Goal: Transaction & Acquisition: Purchase product/service

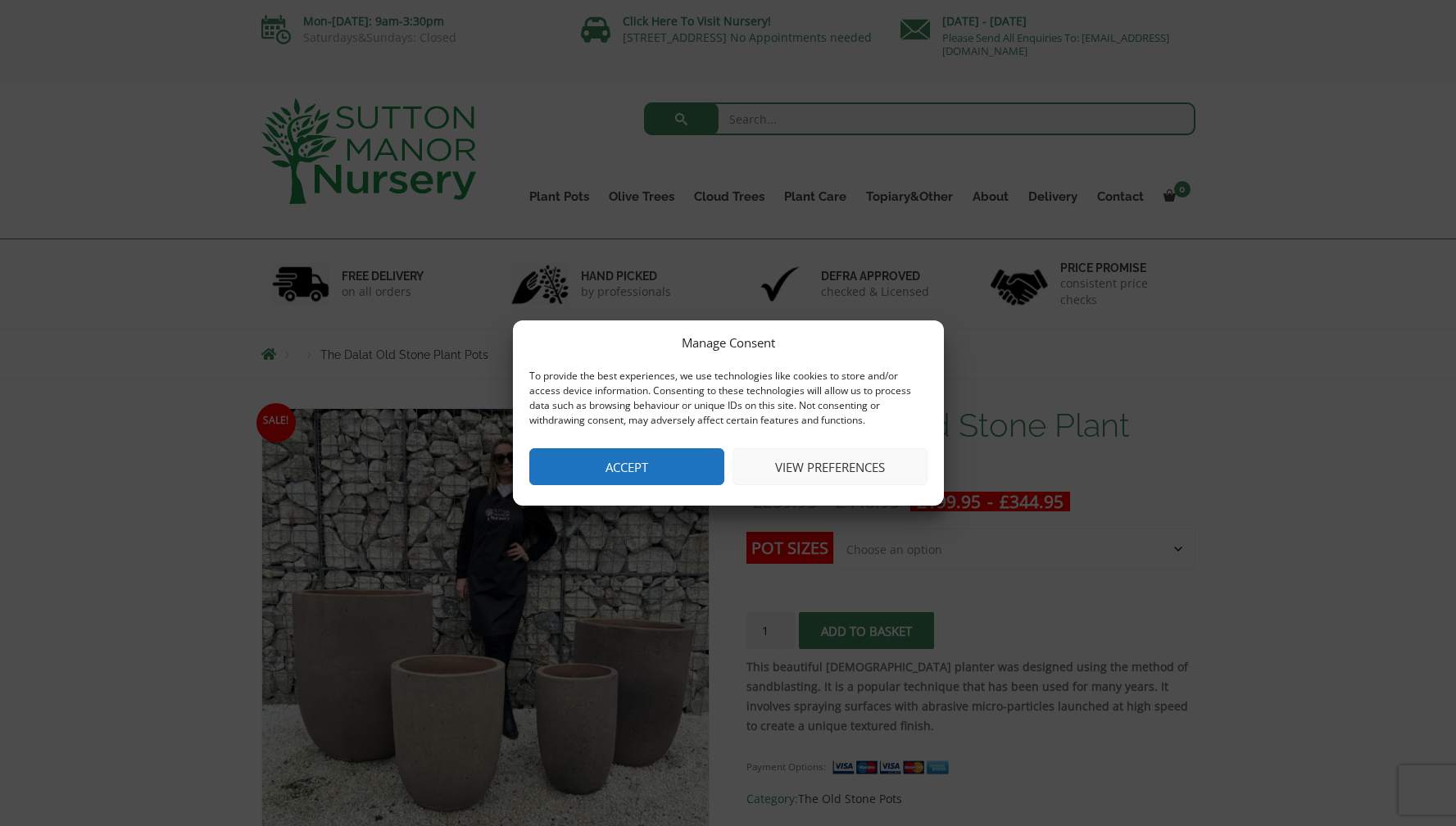
click at [667, 467] on button "Accept" at bounding box center [627, 467] width 195 height 37
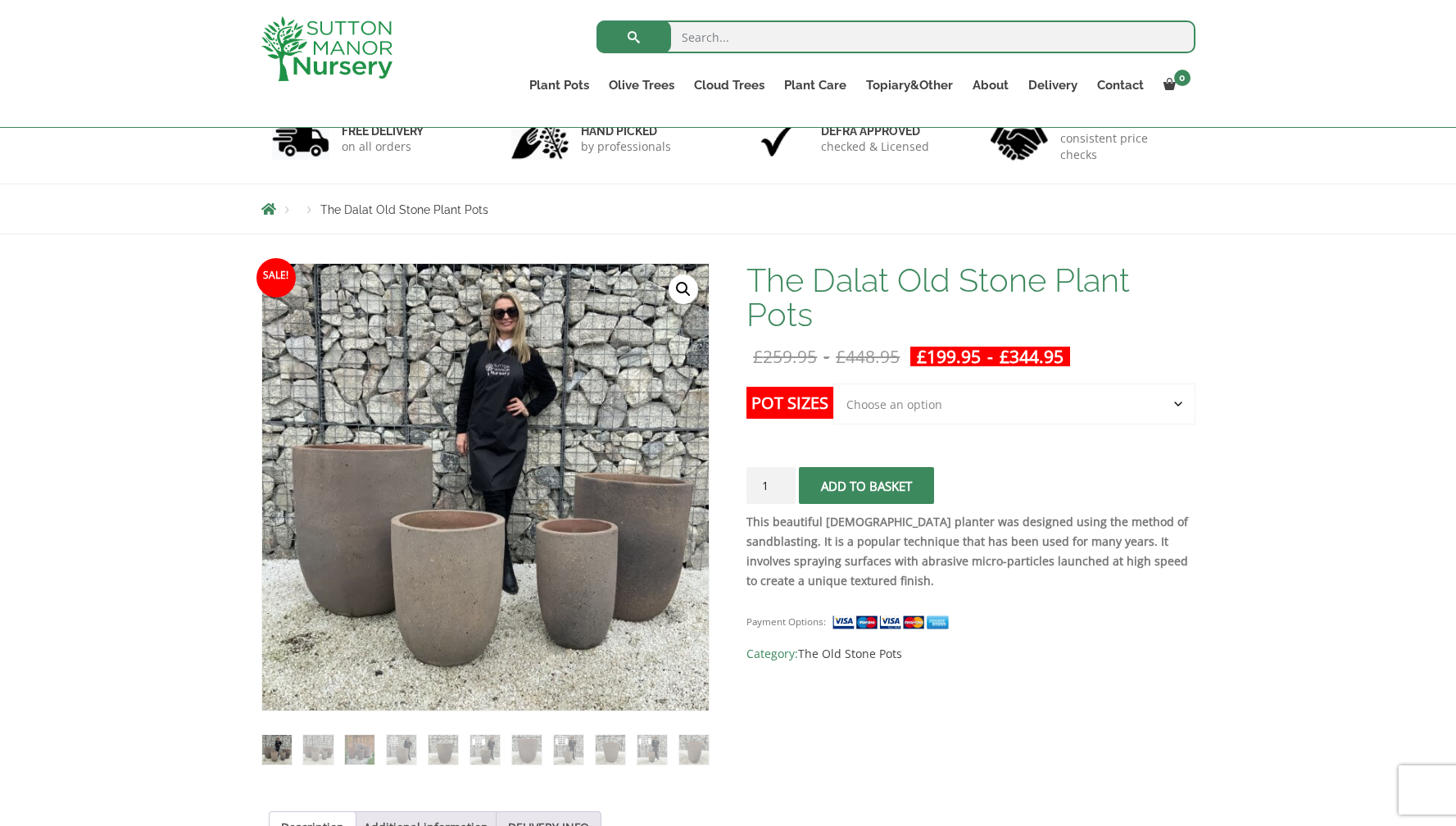
scroll to position [117, 0]
click at [932, 407] on select "Choose an option Click here to buy the 4th to Largest Pot In The Picture Click …" at bounding box center [1014, 403] width 361 height 41
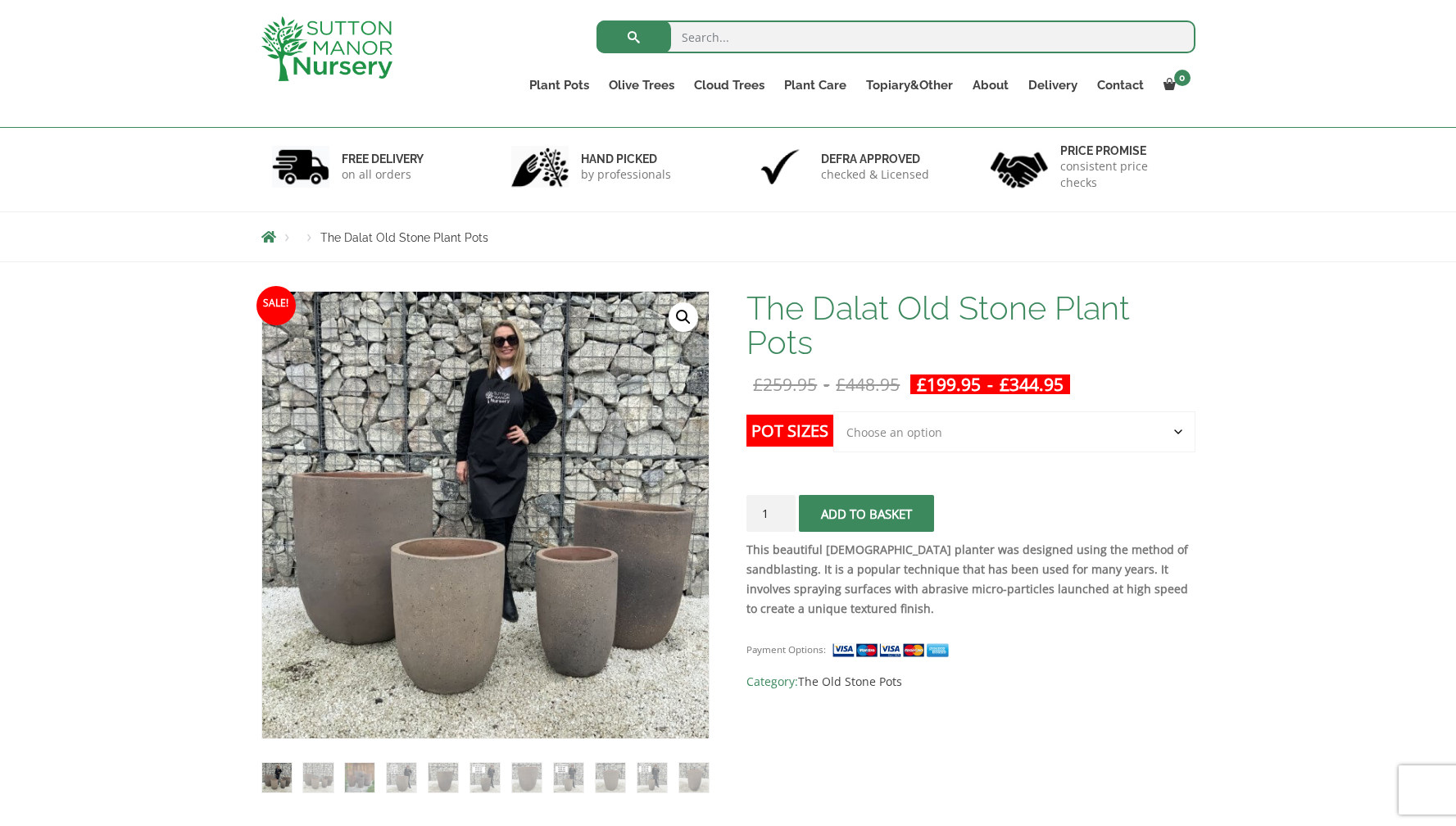
scroll to position [204, 0]
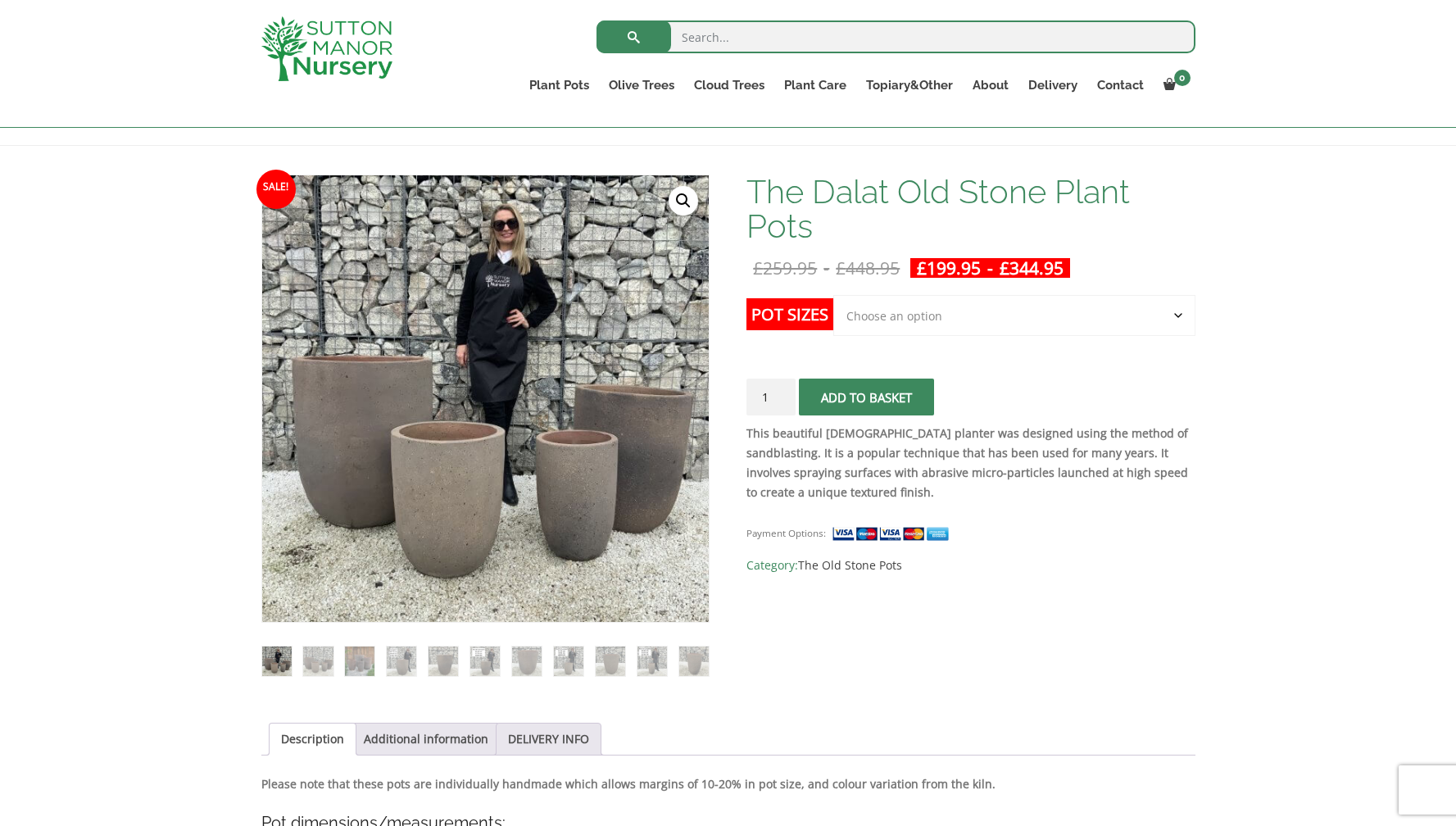
click at [909, 312] on select "Choose an option Click here to buy the 4th to Largest Pot In The Picture Click …" at bounding box center [1014, 315] width 361 height 41
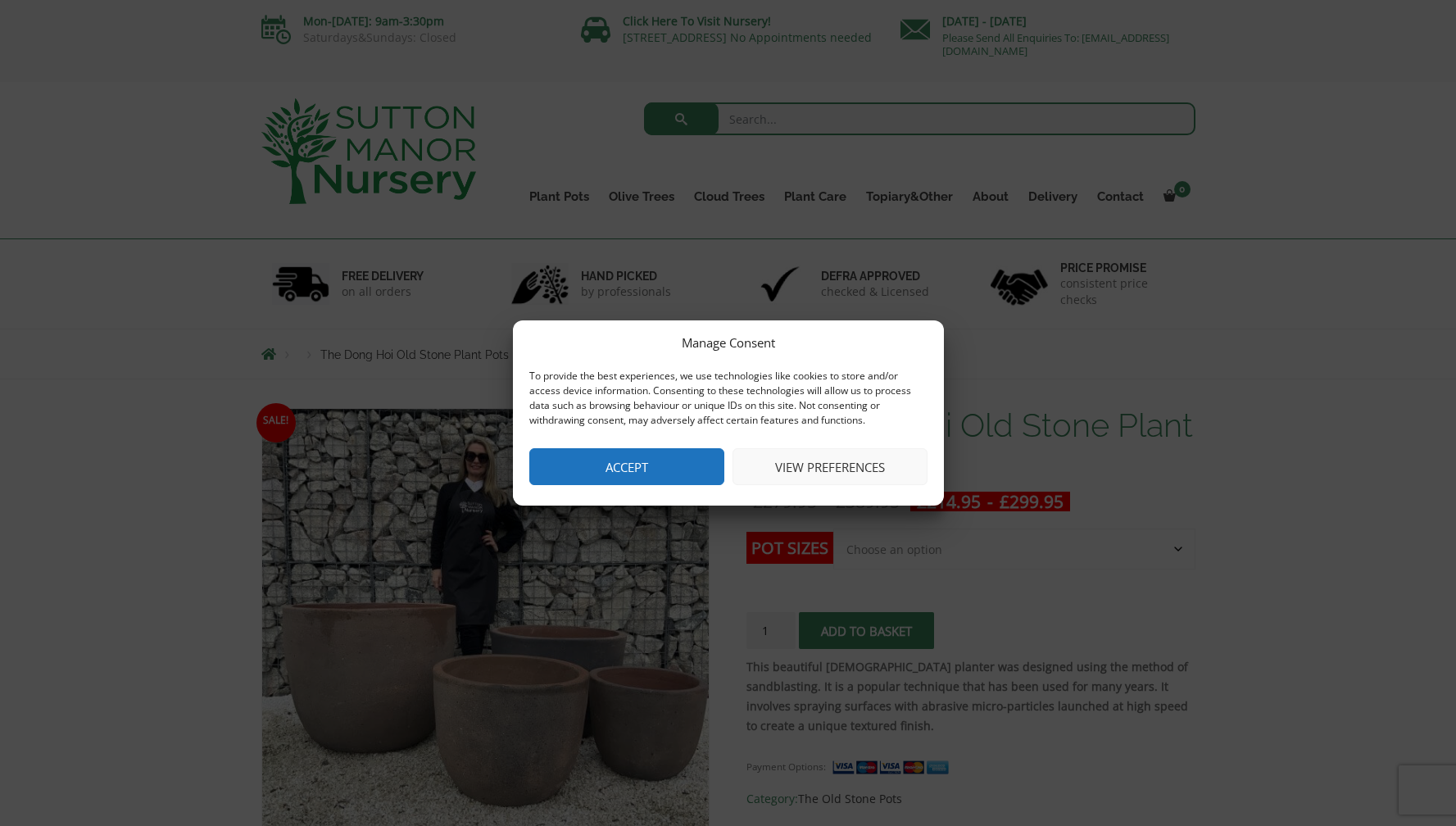
click at [664, 463] on button "Accept" at bounding box center [627, 467] width 195 height 37
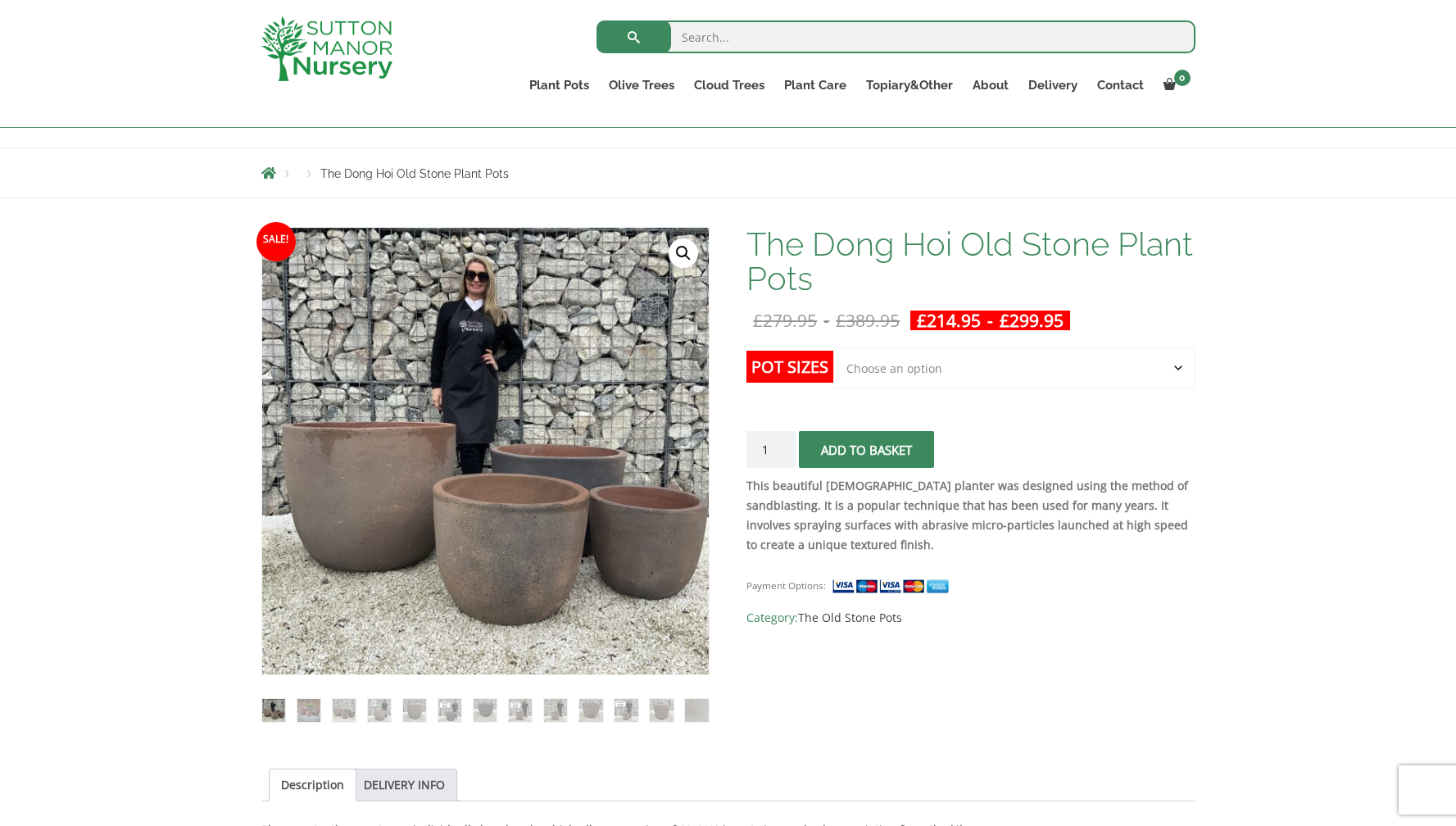
scroll to position [152, 0]
click at [904, 368] on select "Choose an option Click here to buy the 4th to Largest Pot In The Picture Click …" at bounding box center [1014, 366] width 361 height 41
click at [771, 451] on input "1" at bounding box center [771, 448] width 49 height 37
type input "2"
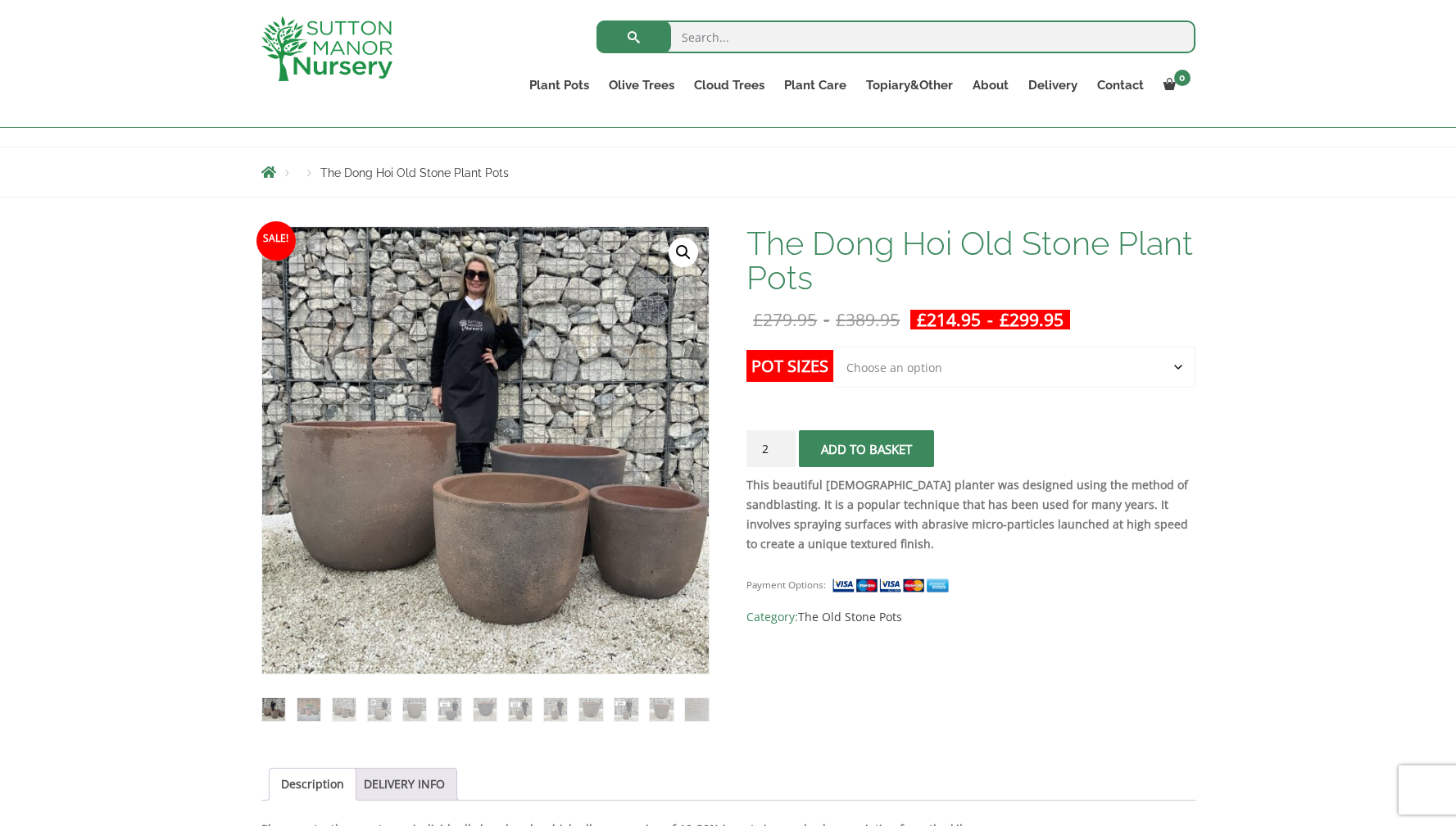
click at [782, 445] on input "2" at bounding box center [771, 448] width 49 height 37
click at [1043, 422] on form "Pot Sizes Choose an option Click here to buy the 4th to Largest Pot In The Pict…" at bounding box center [970, 411] width 448 height 129
click at [1006, 370] on select "Choose an option Click here to buy the 4th to Largest Pot In The Picture Click …" at bounding box center [1014, 366] width 361 height 41
select select "Click here to buy the 2nd to Largest Pot In The Picture"
click at [834, 346] on select "Choose an option Click here to buy the 4th to Largest Pot In The Picture Click …" at bounding box center [1014, 366] width 361 height 41
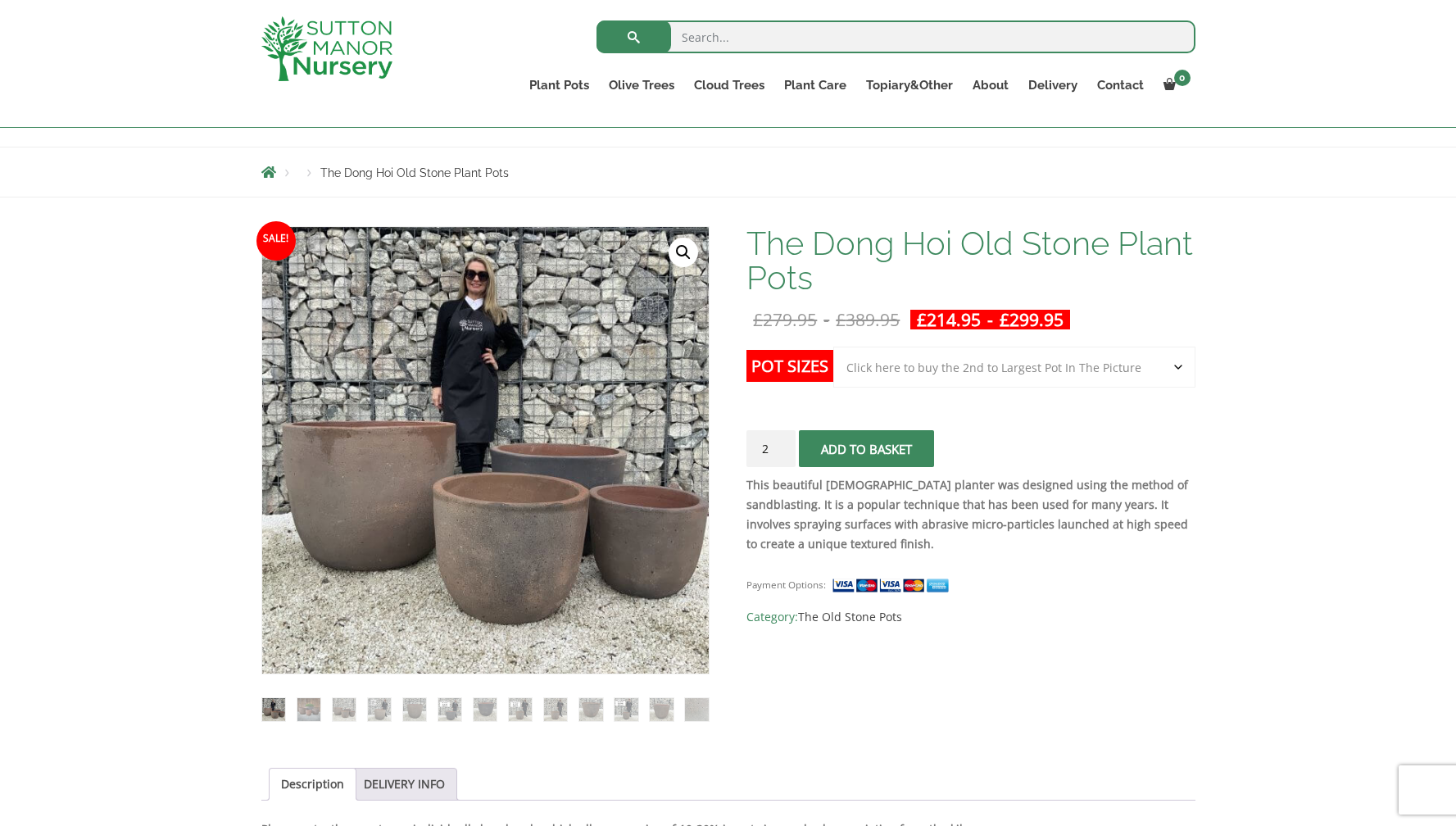
type input "1"
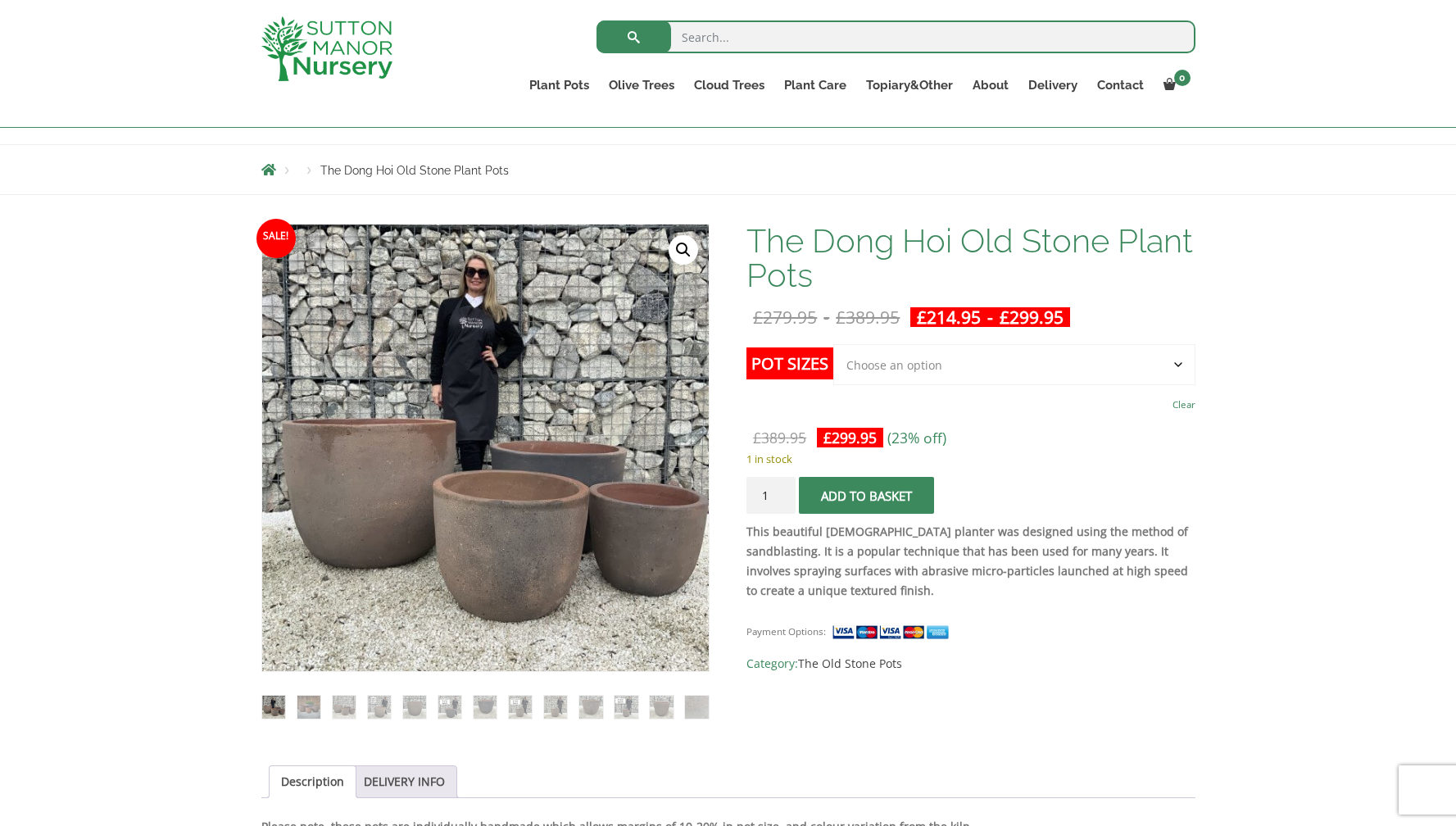
scroll to position [156, 0]
click at [315, 709] on img at bounding box center [309, 706] width 23 height 23
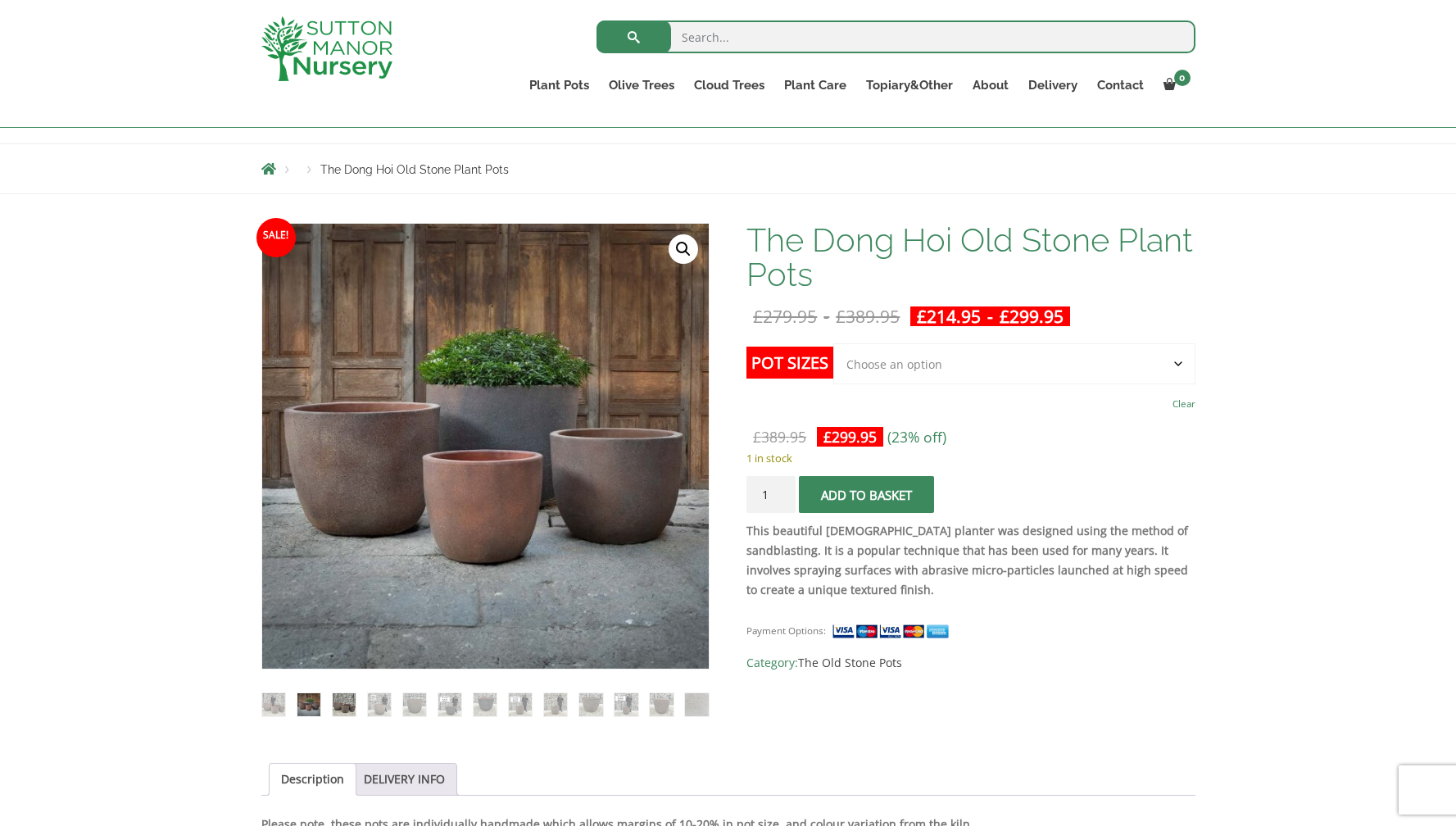
click at [344, 702] on img at bounding box center [344, 705] width 23 height 23
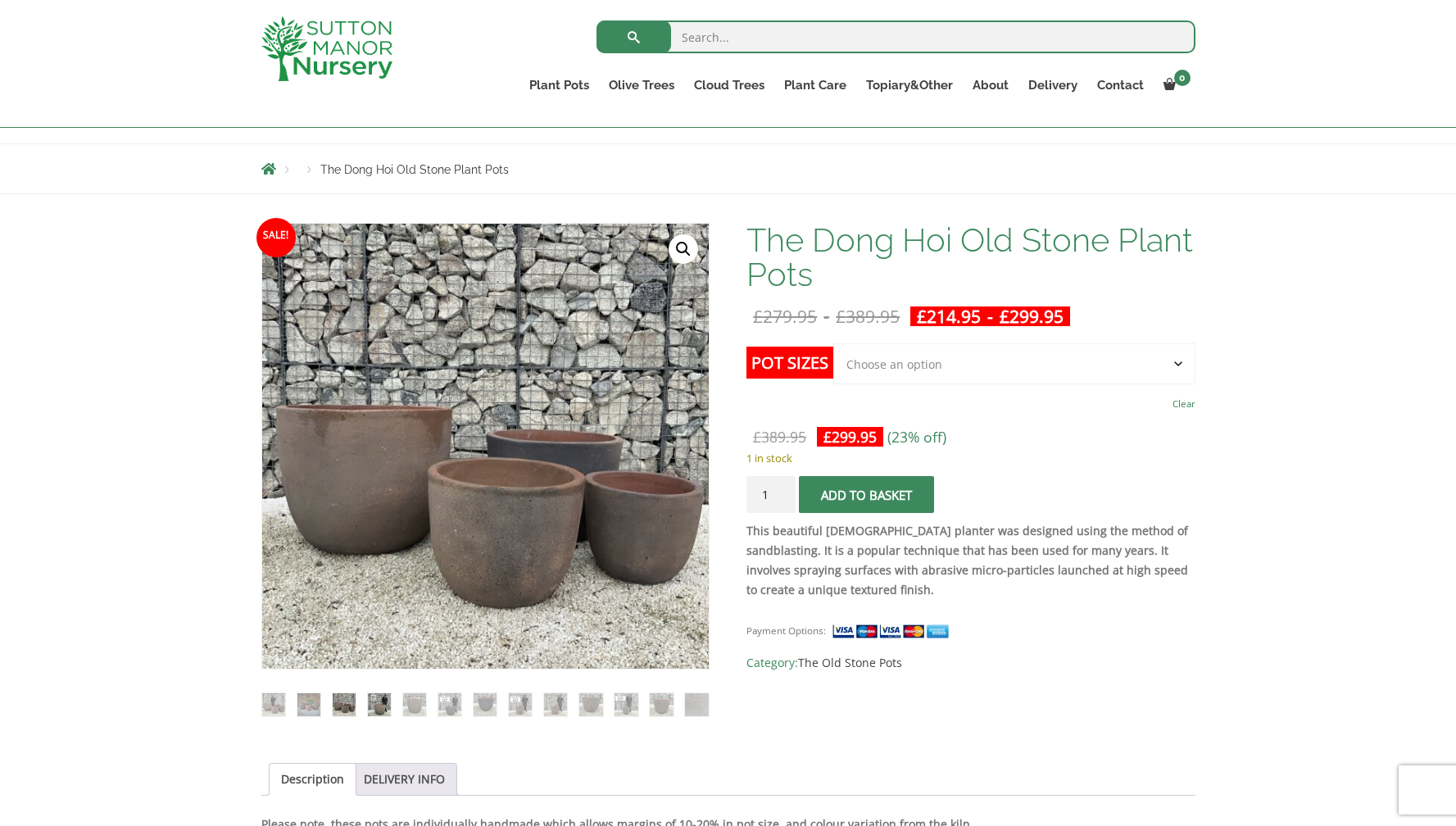
click at [383, 708] on img at bounding box center [379, 705] width 23 height 23
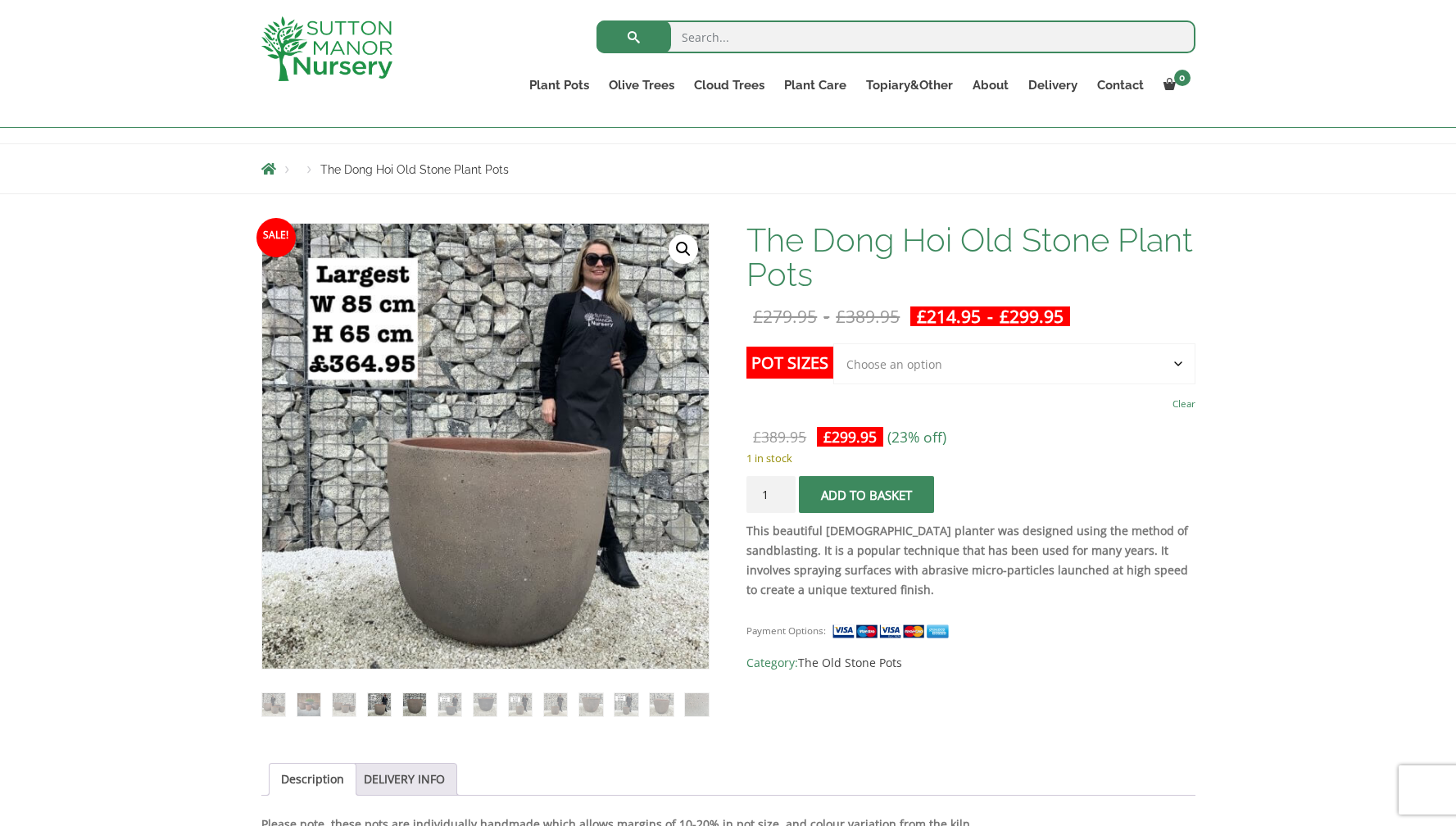
click at [413, 703] on img at bounding box center [414, 705] width 23 height 23
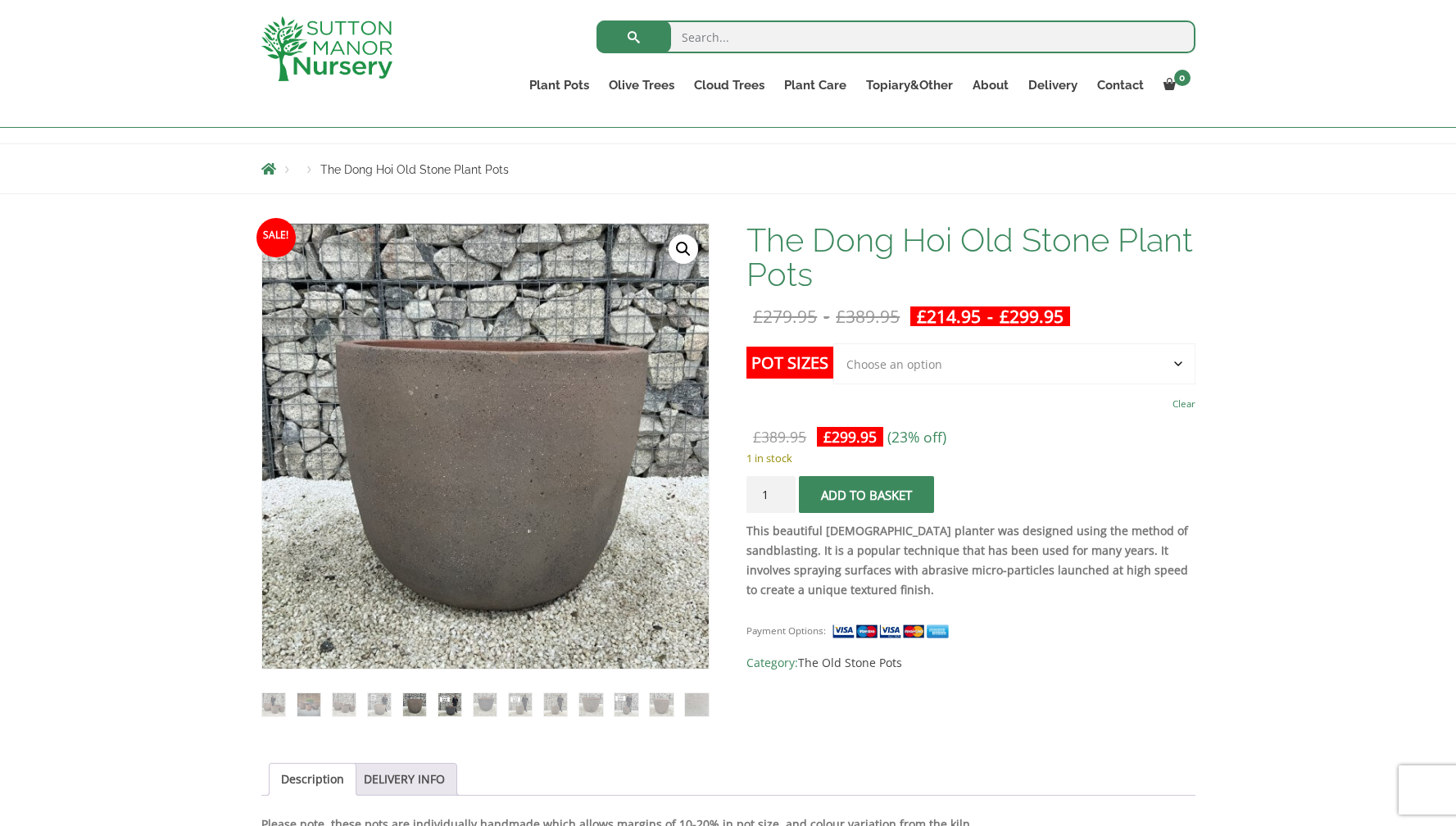
click at [444, 706] on img at bounding box center [450, 705] width 23 height 23
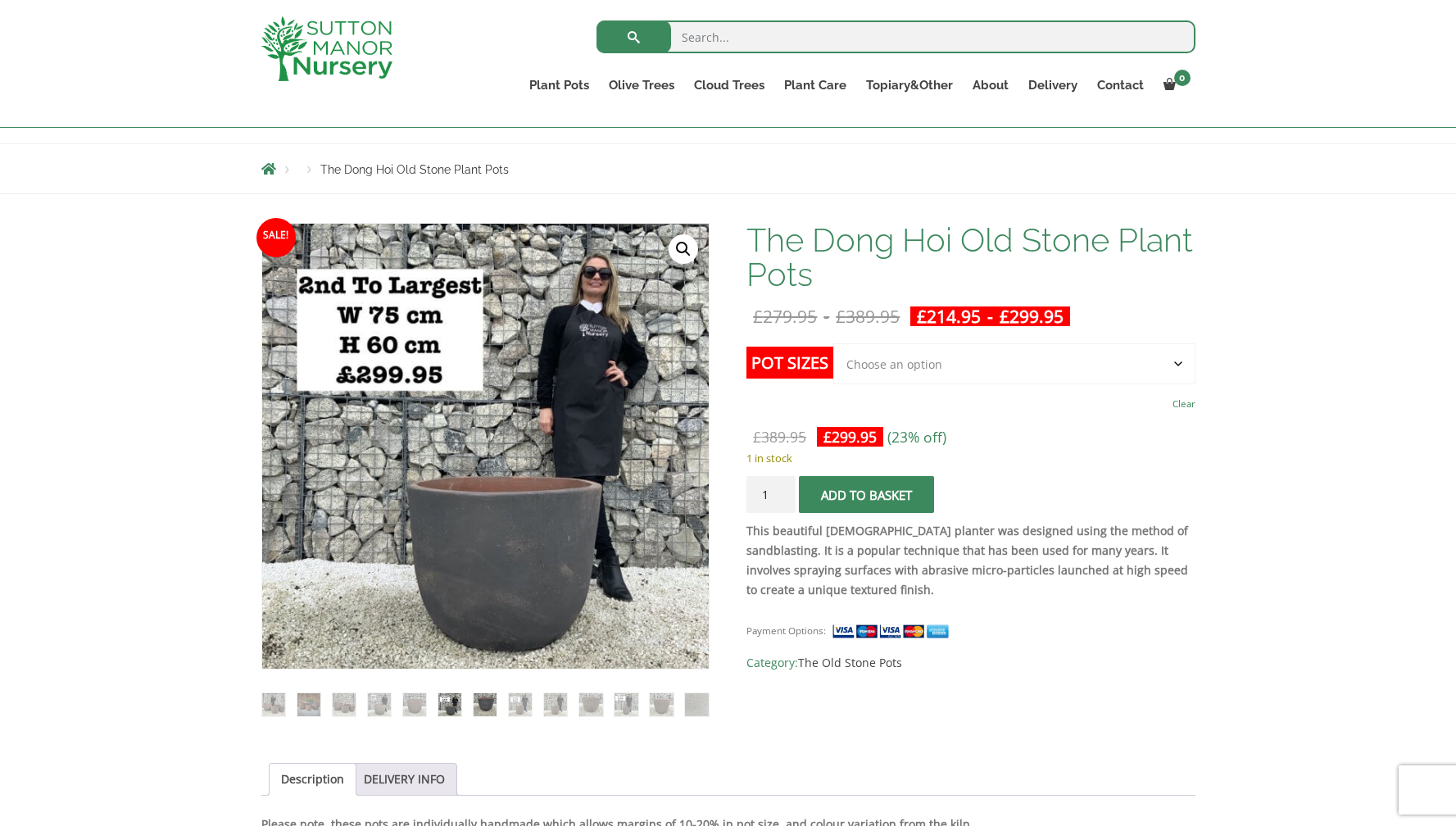
click at [482, 704] on img at bounding box center [485, 705] width 23 height 23
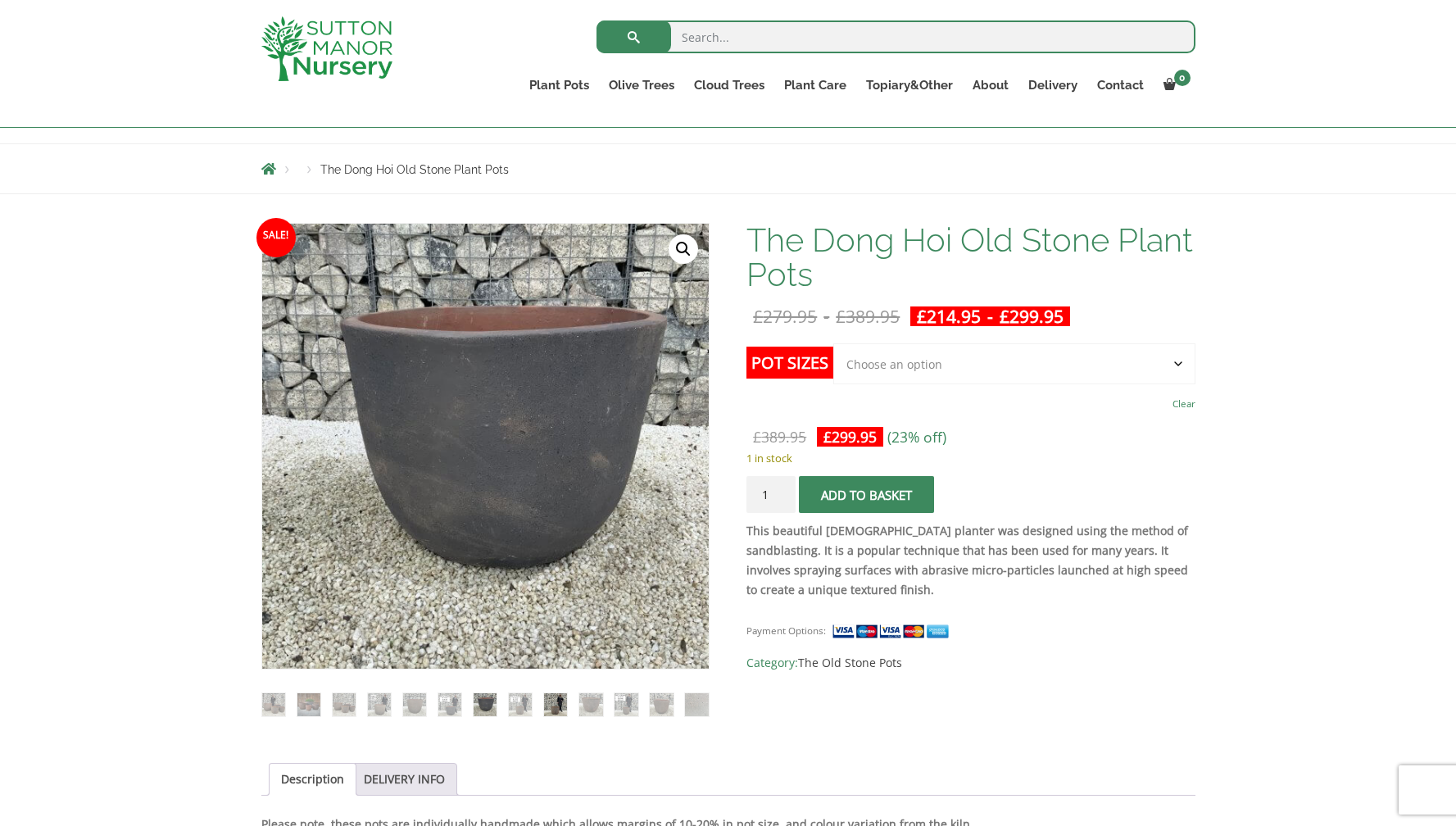
click at [551, 714] on img at bounding box center [555, 705] width 23 height 23
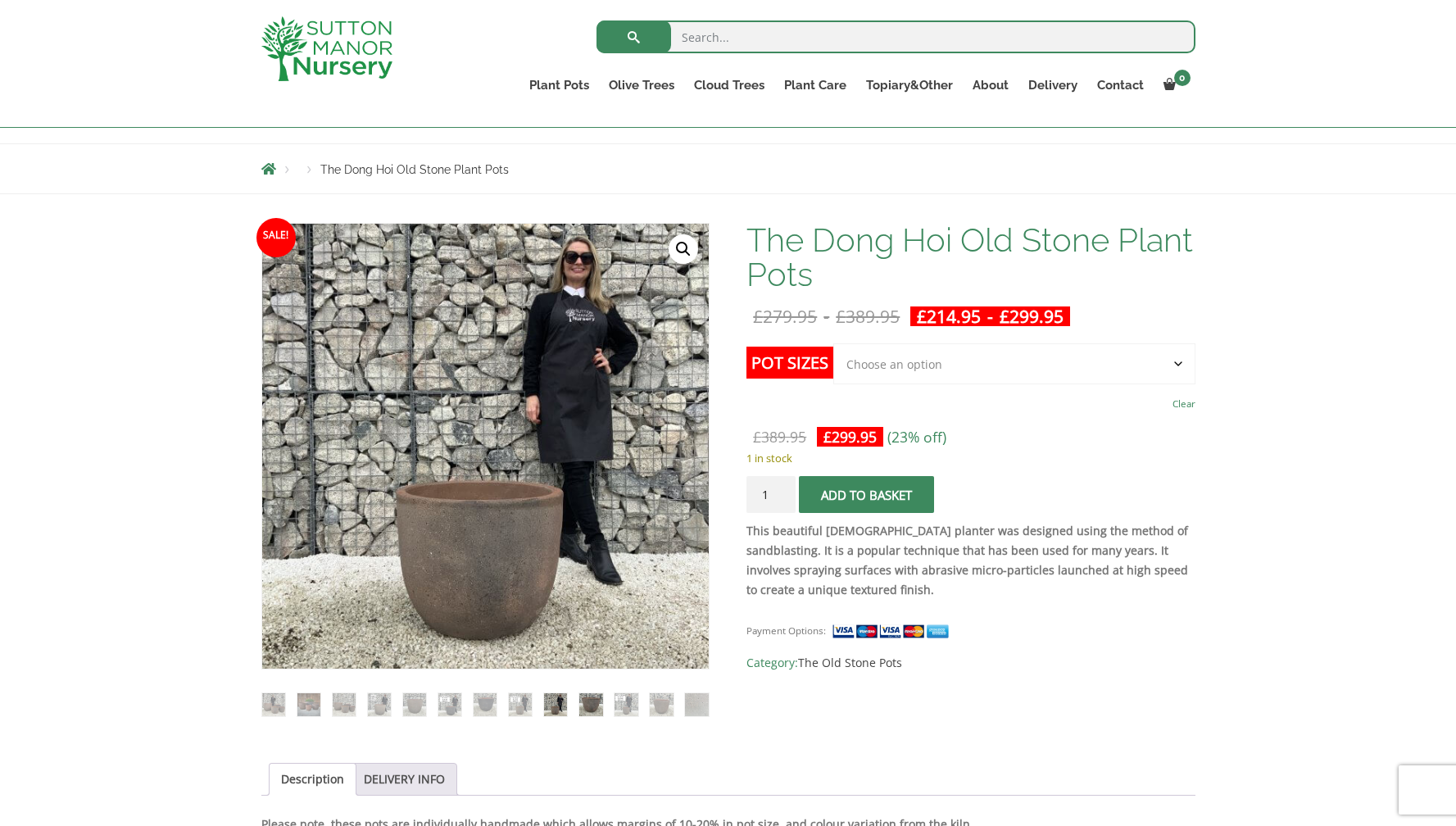
click at [596, 708] on img at bounding box center [591, 705] width 23 height 23
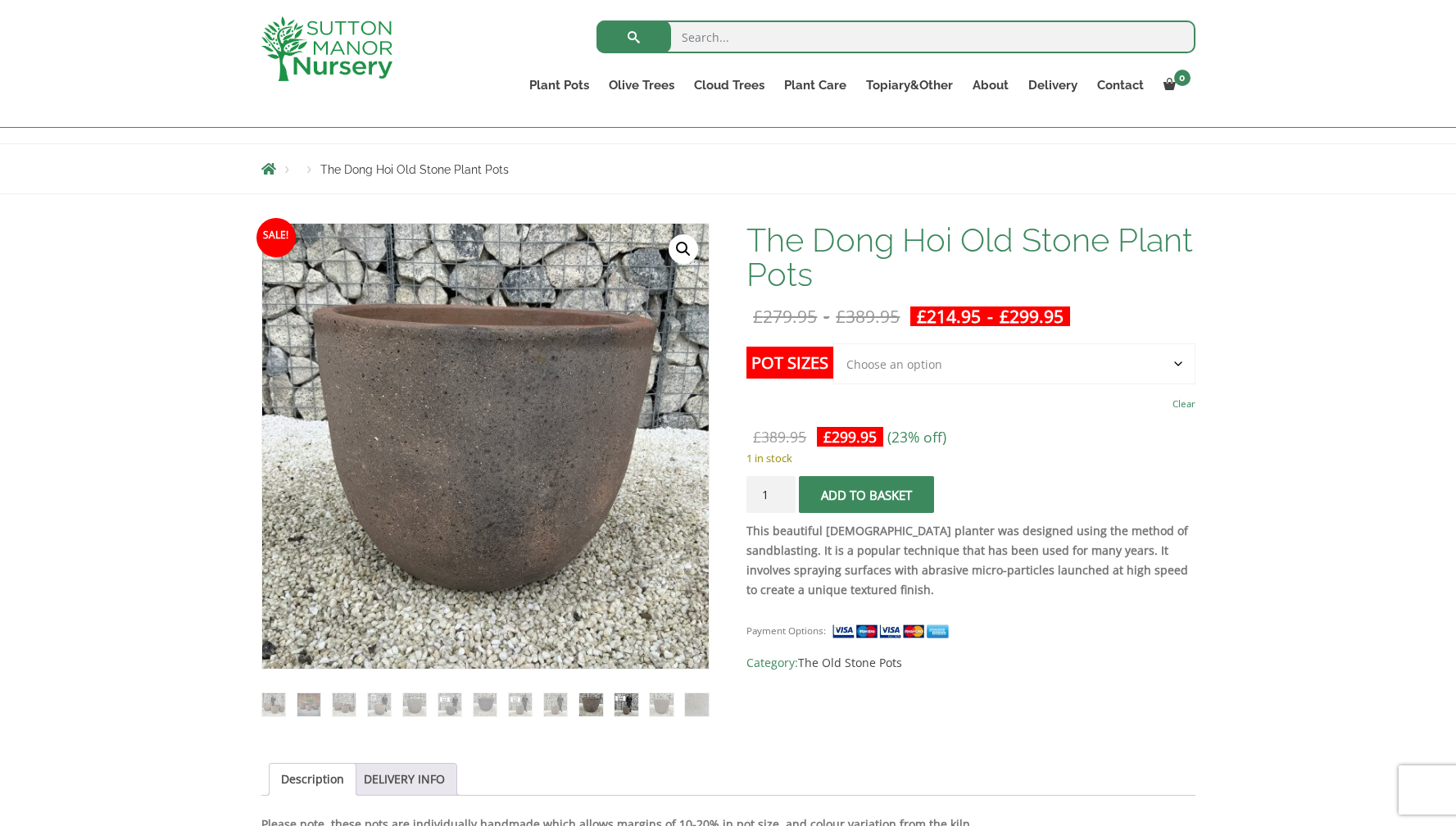
click at [628, 706] on img at bounding box center [626, 705] width 23 height 23
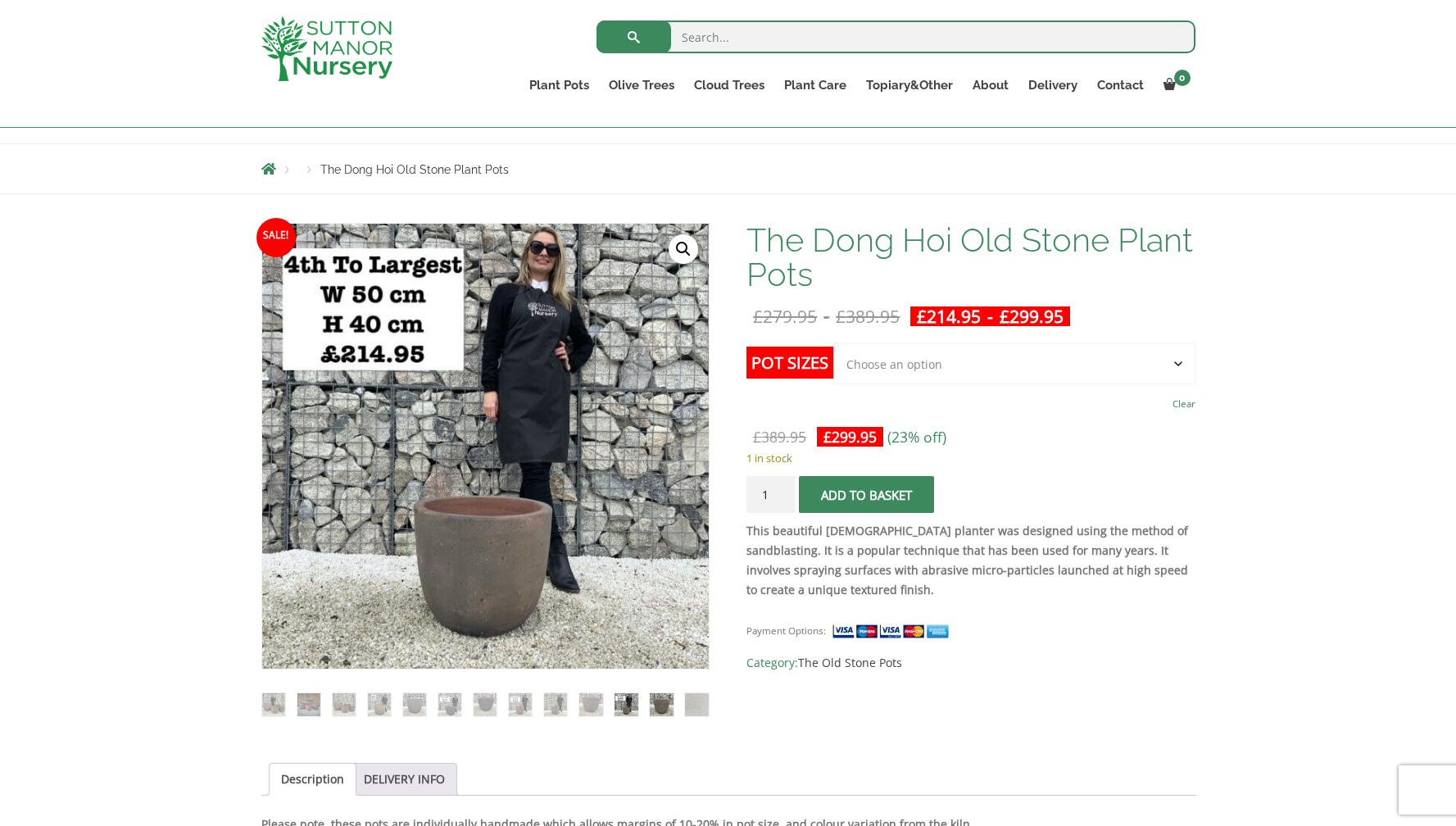
click at [665, 703] on img at bounding box center [661, 705] width 23 height 23
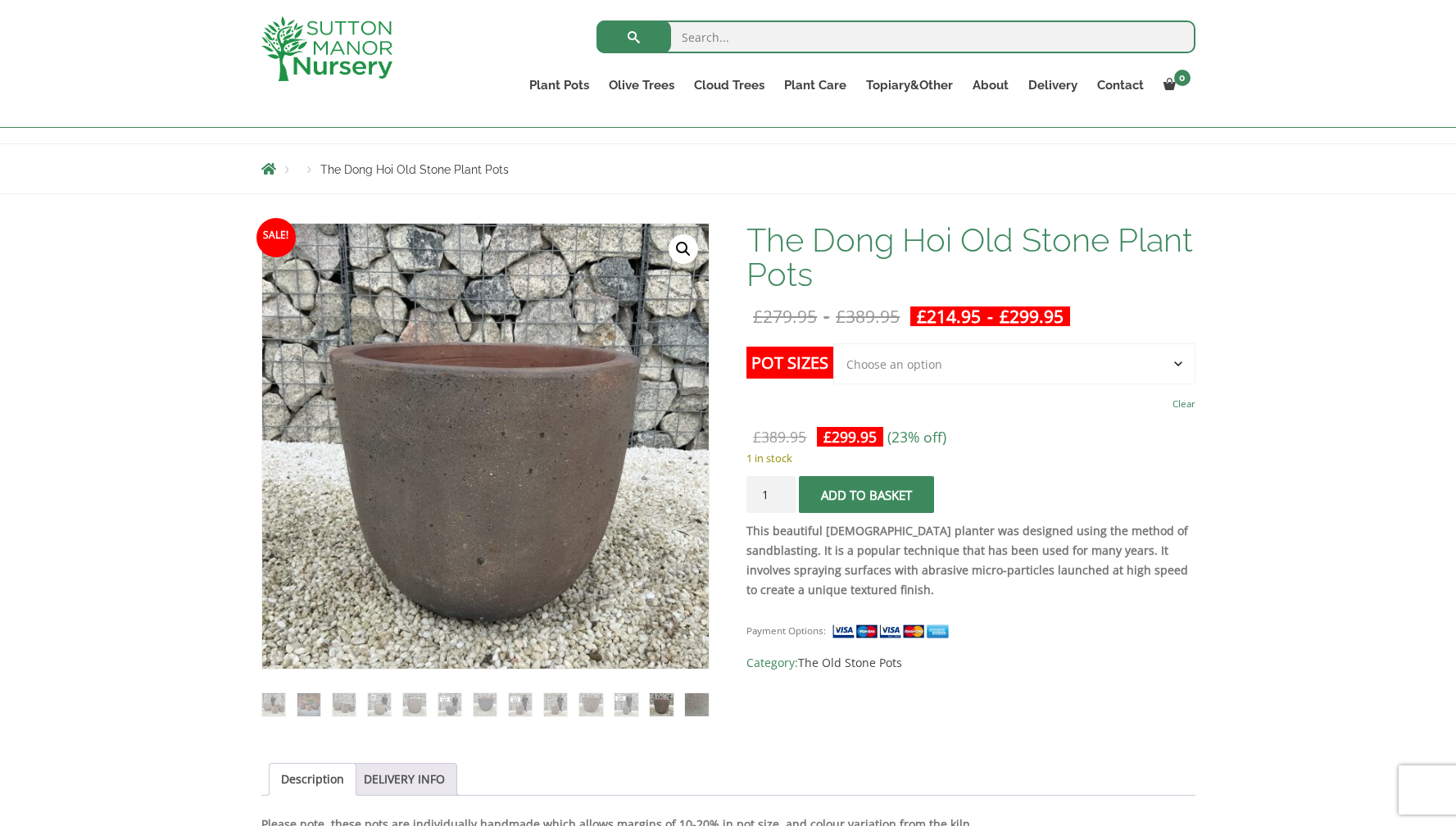
click at [697, 702] on img at bounding box center [696, 705] width 23 height 23
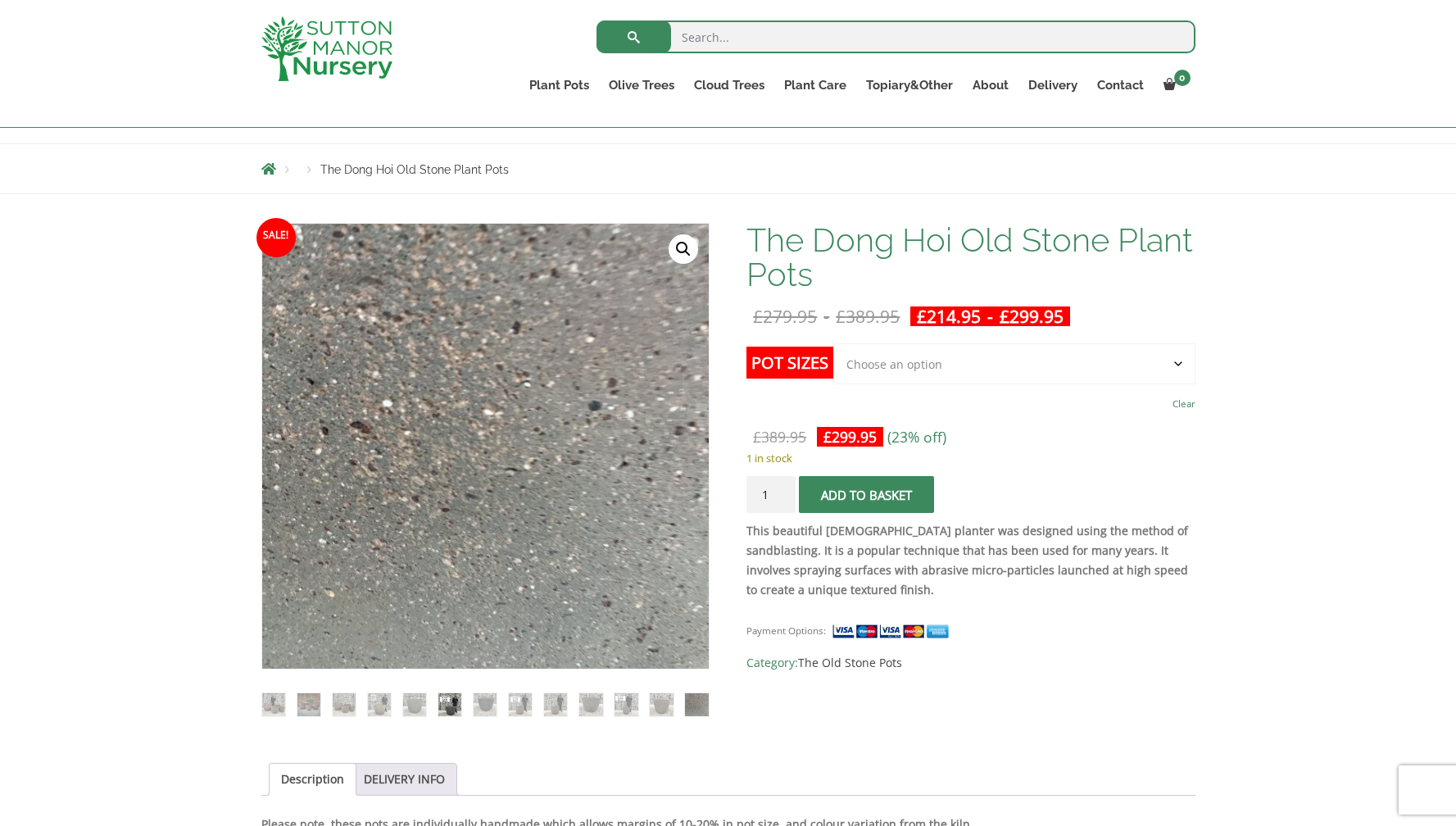
click at [448, 703] on img at bounding box center [450, 705] width 23 height 23
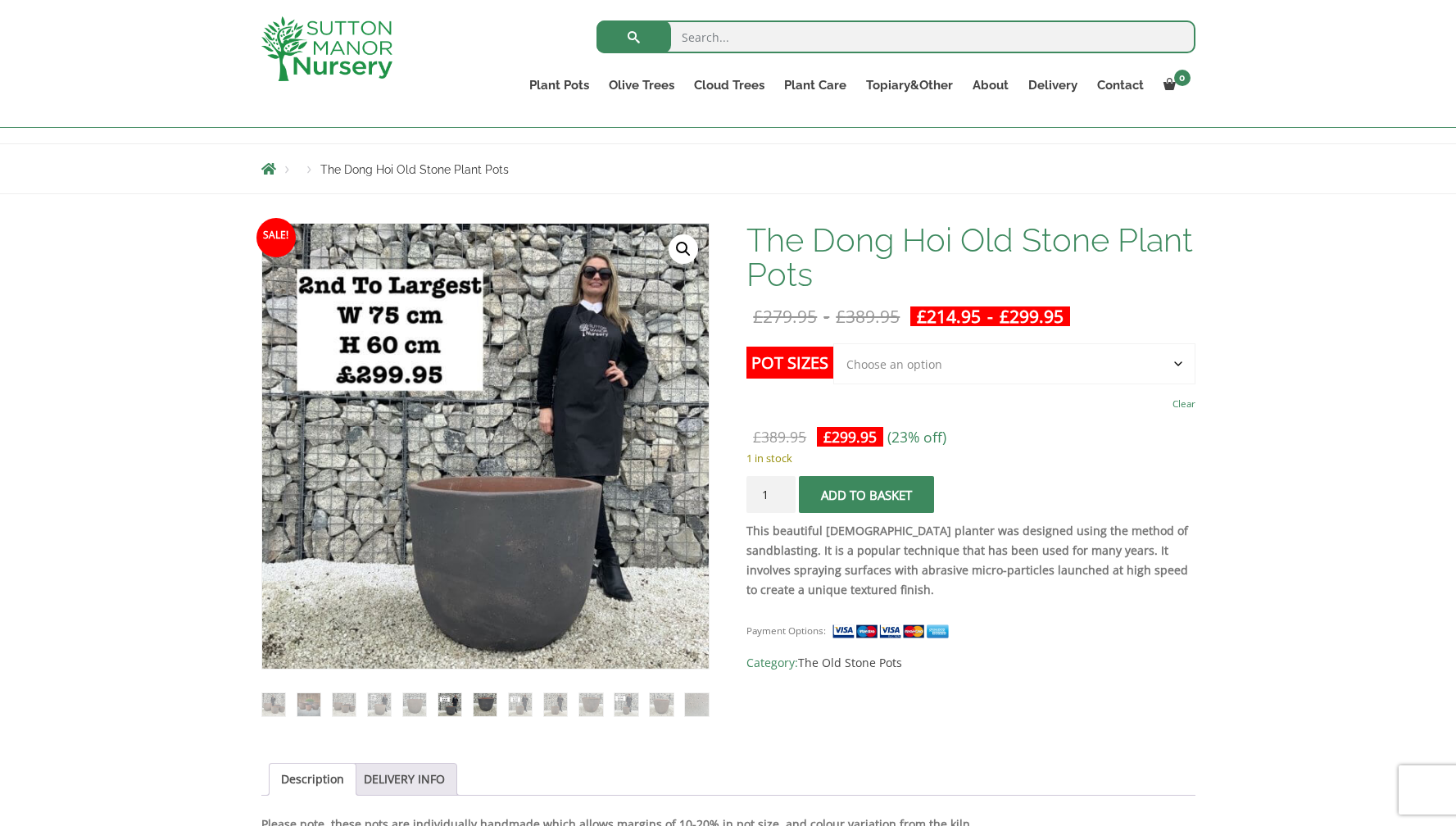
click at [489, 703] on img at bounding box center [485, 705] width 23 height 23
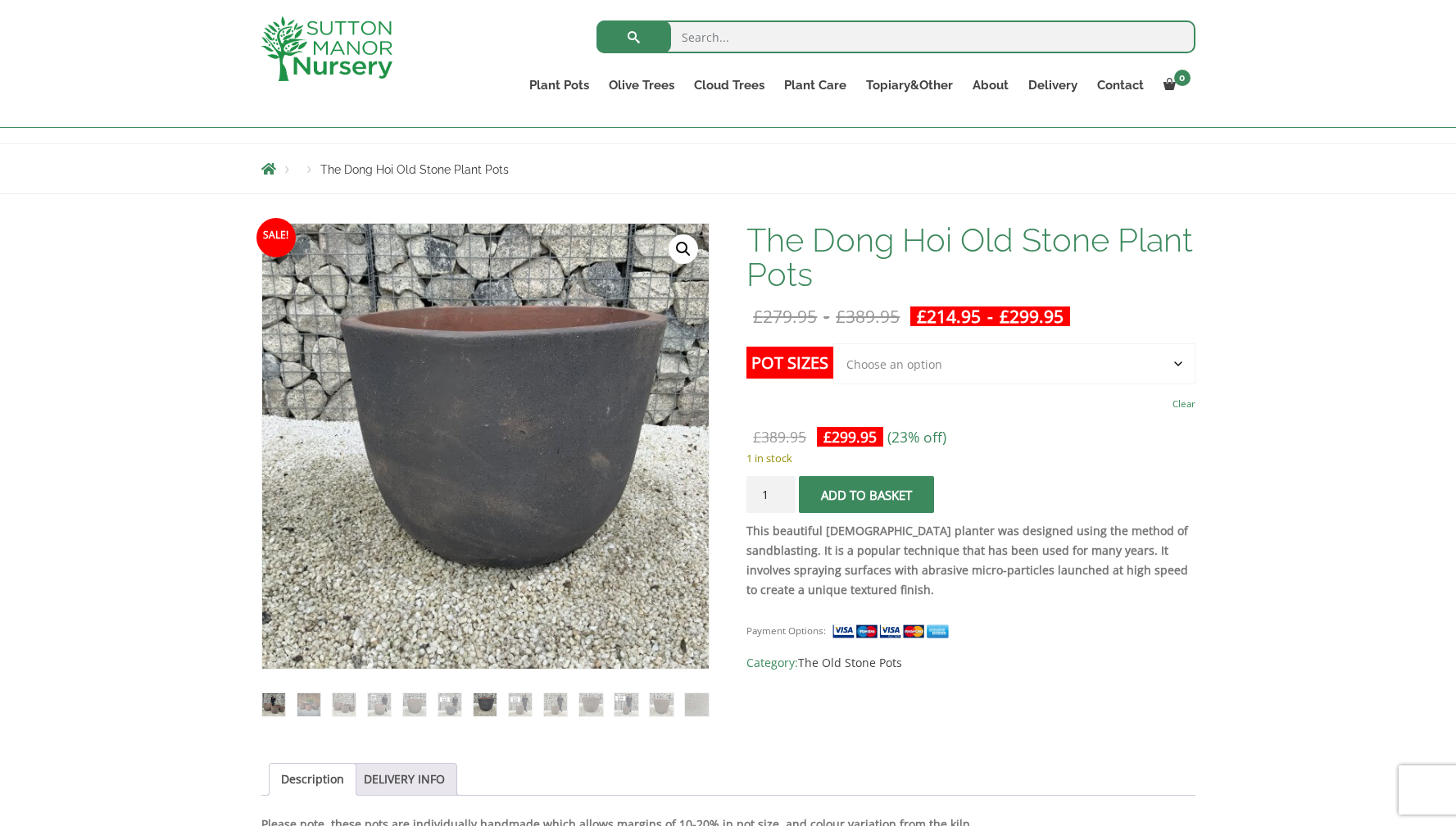
click at [273, 700] on img at bounding box center [273, 705] width 23 height 23
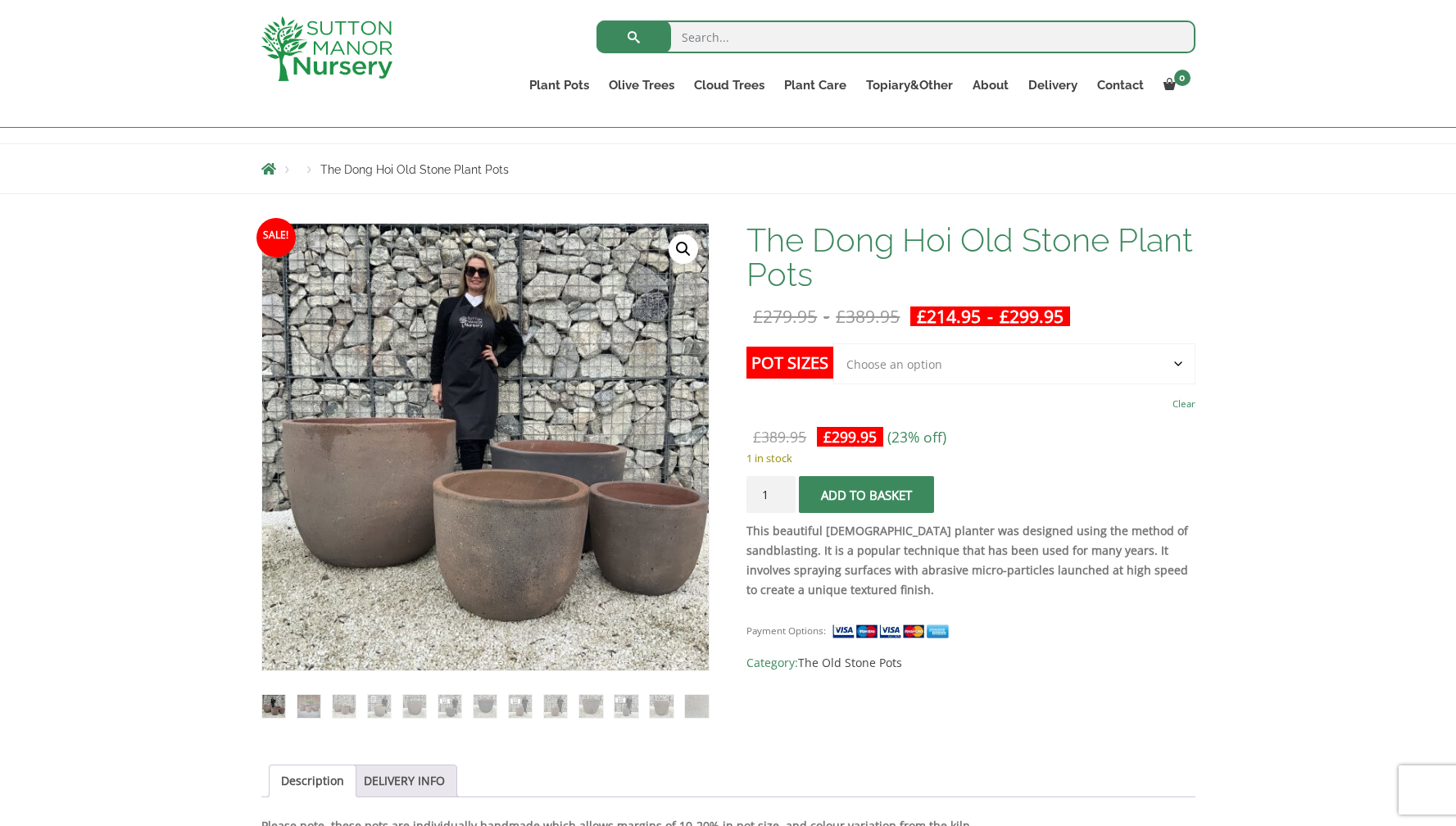
click at [1017, 367] on select "Choose an option Click here to buy the 4th to Largest Pot In The Picture Click …" at bounding box center [1014, 364] width 361 height 41
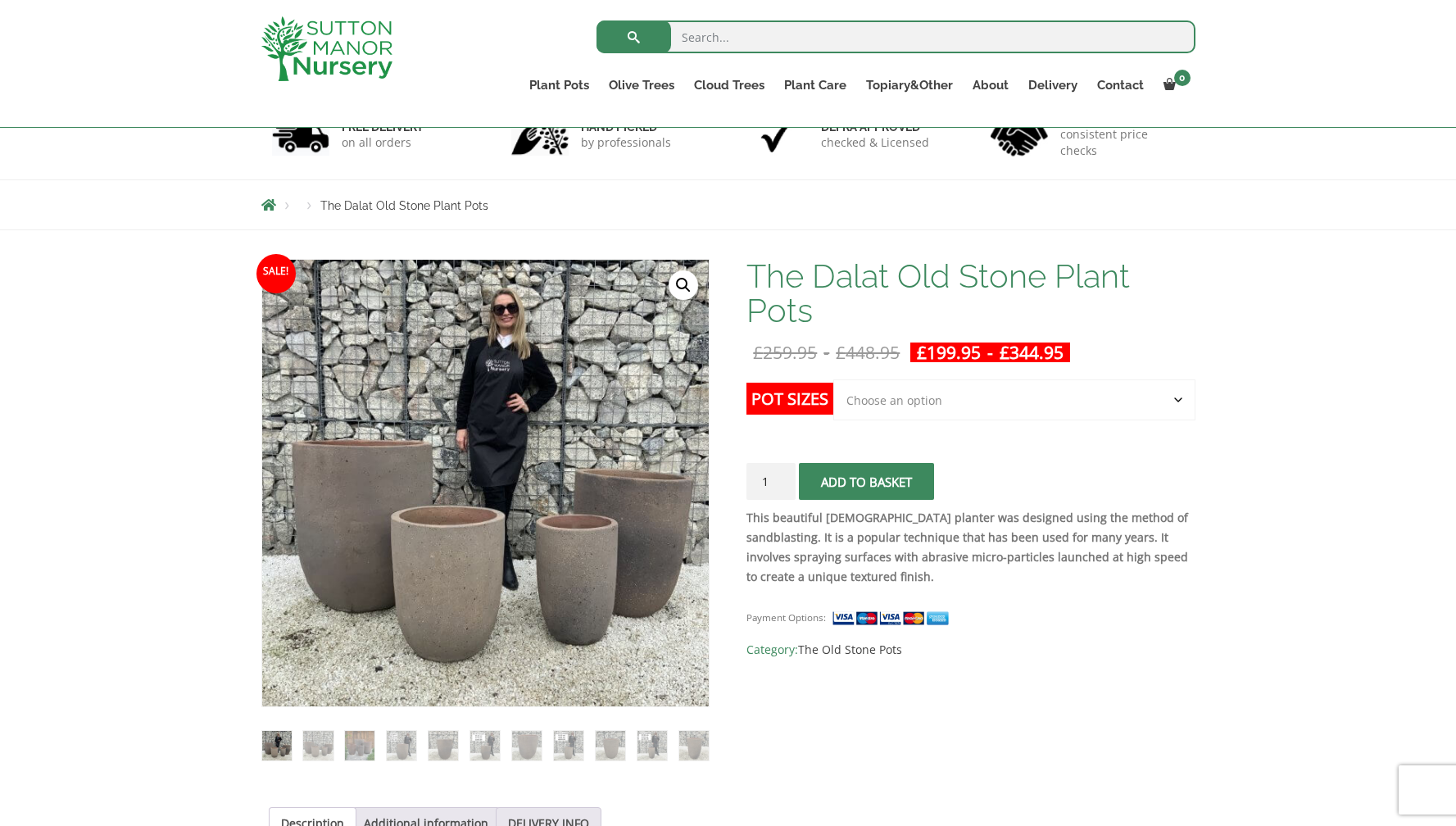
scroll to position [119, 0]
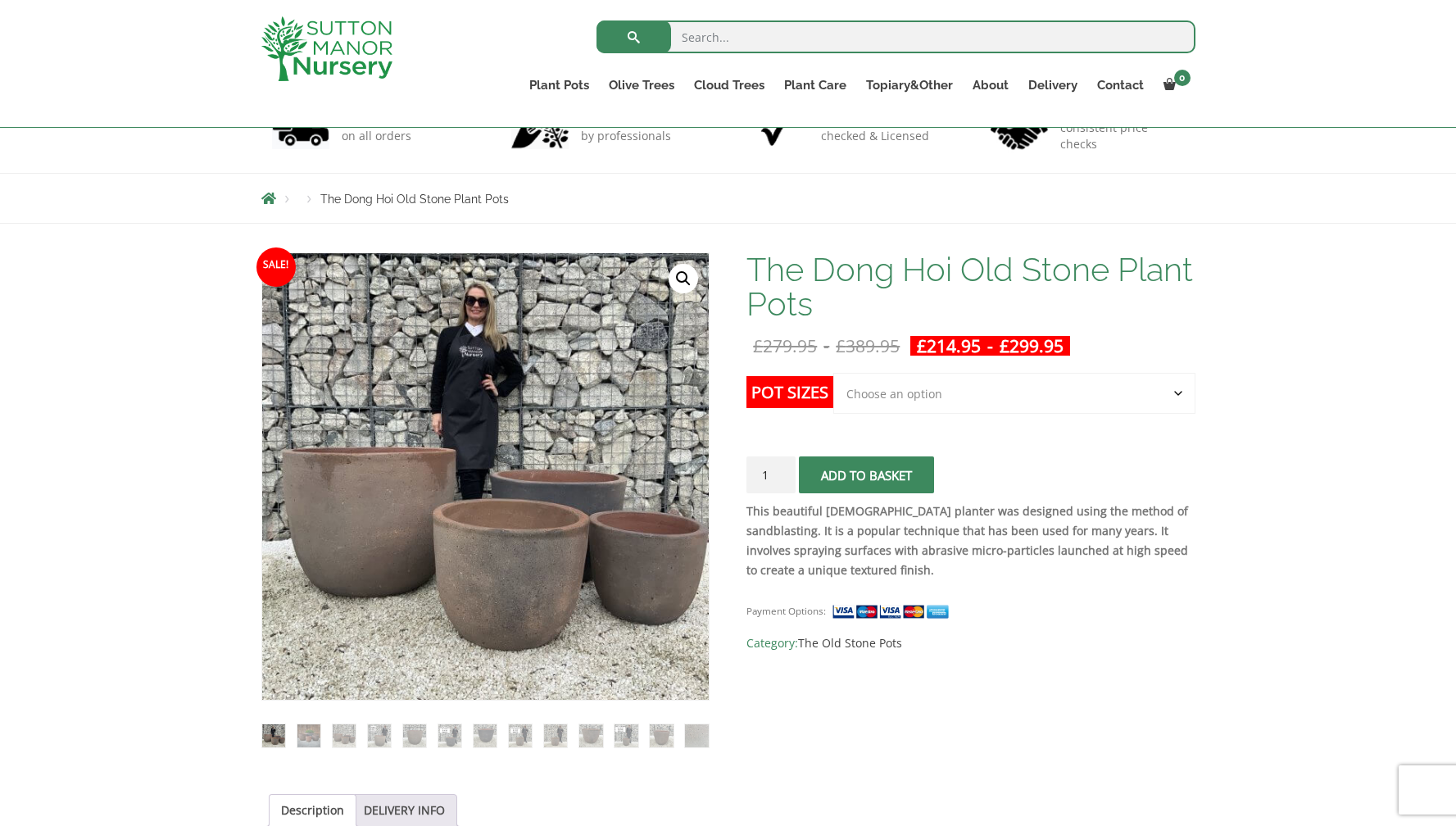
click at [935, 395] on select "Choose an option Click here to buy the 4th to Largest Pot In The Picture Click …" at bounding box center [1014, 393] width 361 height 41
